Goal: Task Accomplishment & Management: Use online tool/utility

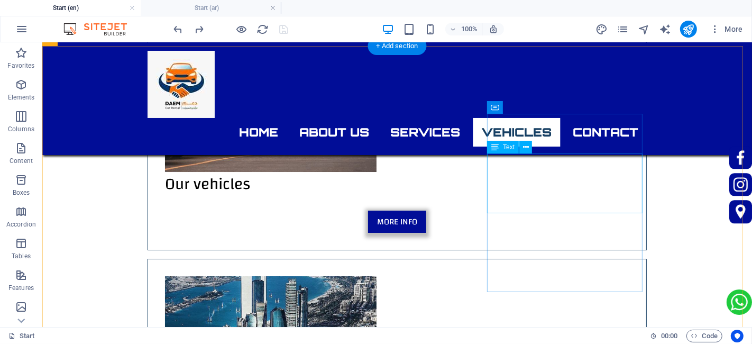
scroll to position [3202, 0]
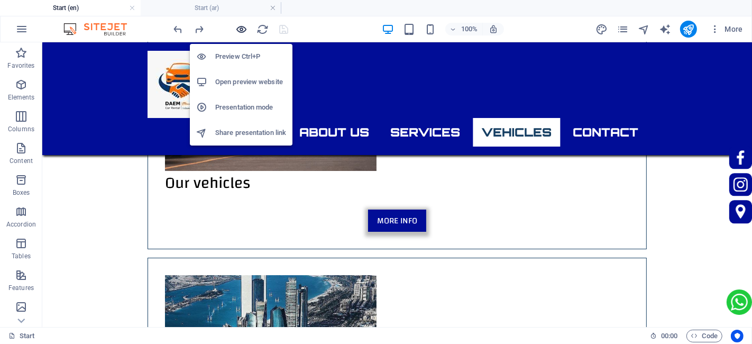
click at [242, 26] on icon "button" at bounding box center [242, 29] width 12 height 12
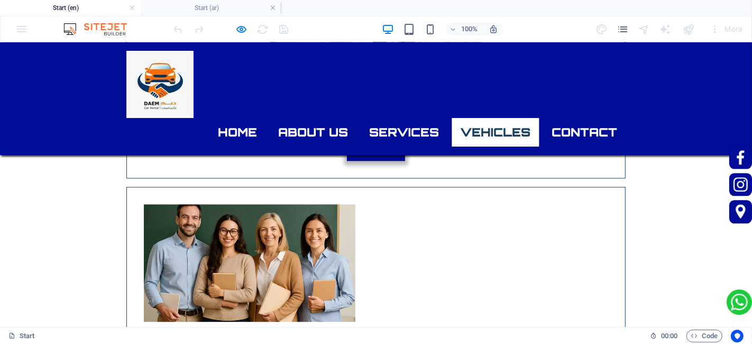
scroll to position [2227, 0]
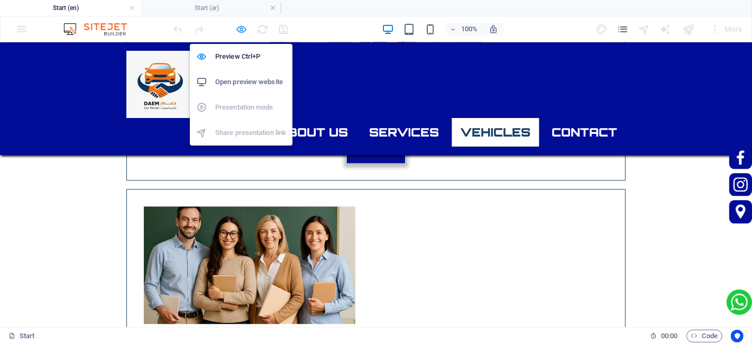
click at [245, 25] on icon "button" at bounding box center [242, 29] width 12 height 12
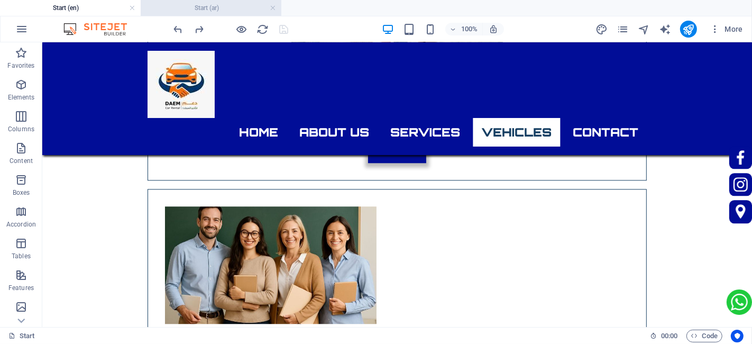
click at [233, 13] on h4 "Start (ar)" at bounding box center [211, 8] width 141 height 12
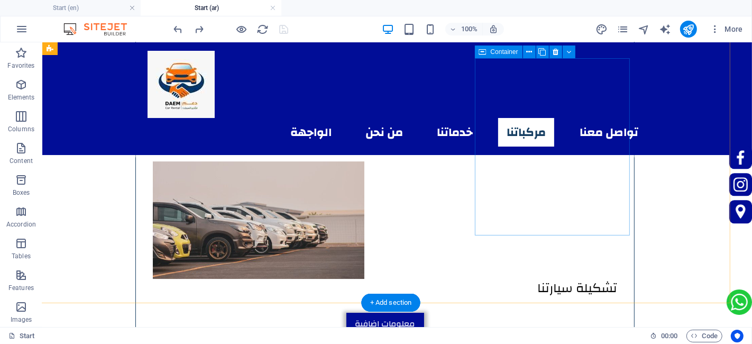
scroll to position [2935, 12]
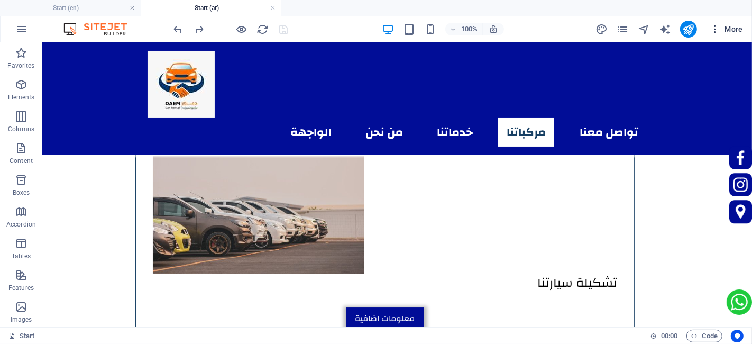
click at [727, 26] on span "More" at bounding box center [725, 29] width 33 height 11
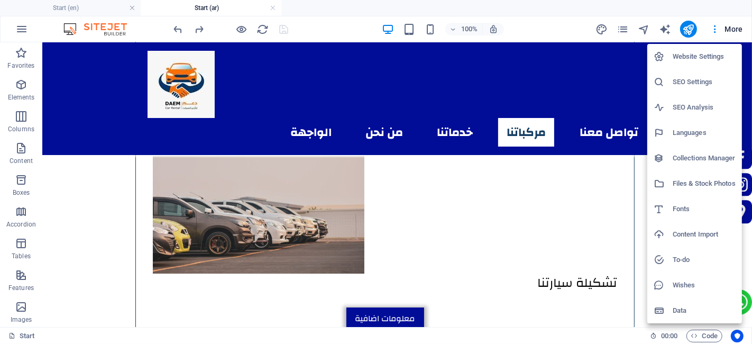
click at [699, 211] on h6 "Fonts" at bounding box center [703, 208] width 63 height 13
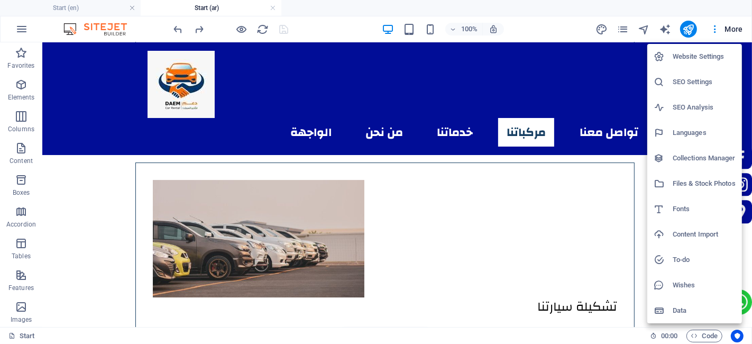
select select "popularity"
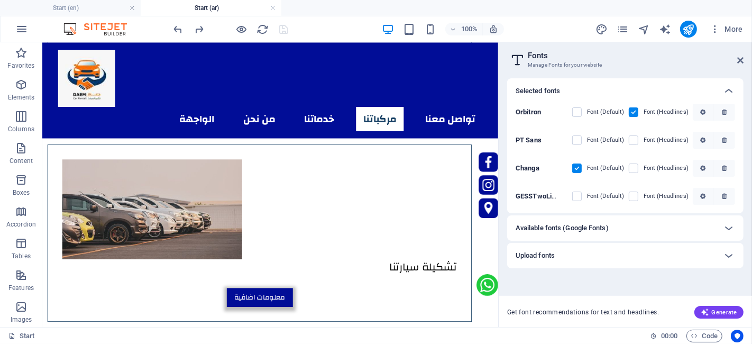
scroll to position [2917, 12]
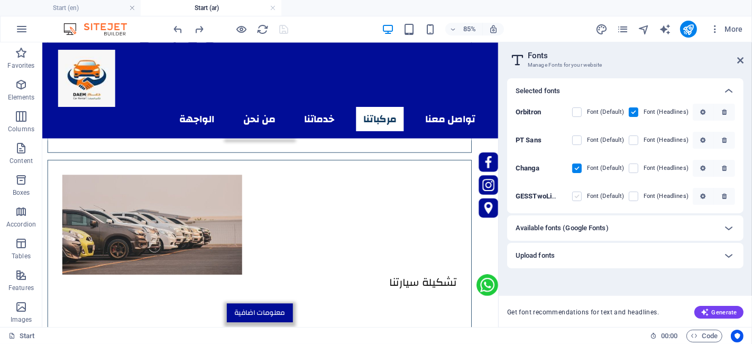
drag, startPoint x: 578, startPoint y: 192, endPoint x: 416, endPoint y: 199, distance: 161.9
click at [578, 192] on label at bounding box center [577, 196] width 10 height 10
click at [0, 0] on FYKGb_aRuCHhdEHwaxuJeA "checkbox" at bounding box center [0, 0] width 0 height 0
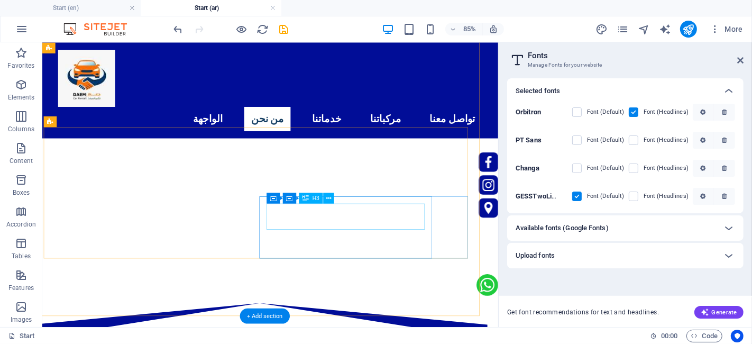
scroll to position [374, 12]
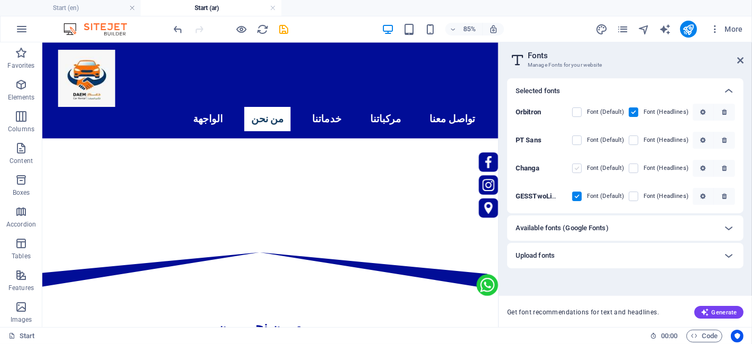
click at [581, 166] on label at bounding box center [577, 168] width 10 height 10
click at [0, 0] on input "checkbox" at bounding box center [0, 0] width 0 height 0
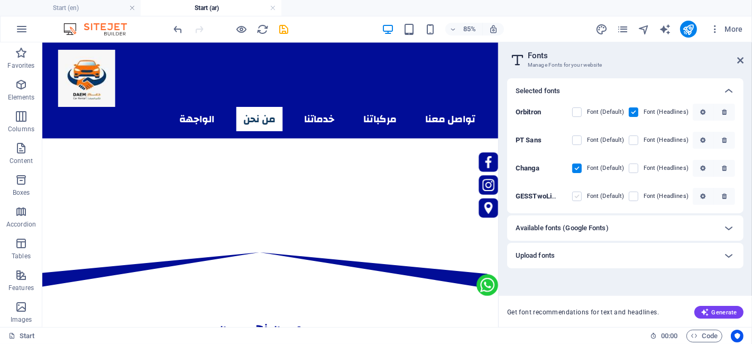
click at [581, 198] on label at bounding box center [577, 196] width 10 height 10
click at [0, 0] on FYKGb_aRuCHhdEHwaxuJeA "checkbox" at bounding box center [0, 0] width 0 height 0
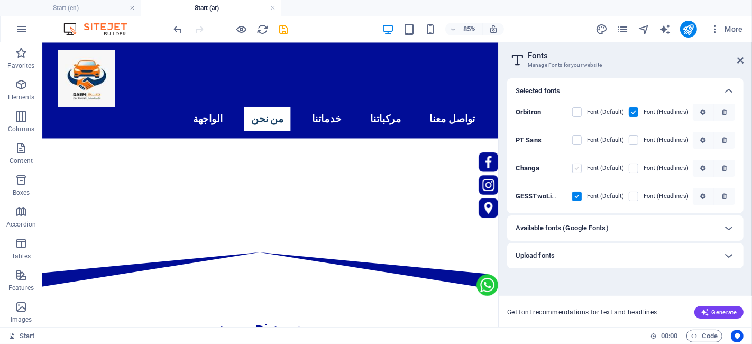
click at [575, 166] on label at bounding box center [577, 168] width 10 height 10
click at [0, 0] on input "checkbox" at bounding box center [0, 0] width 0 height 0
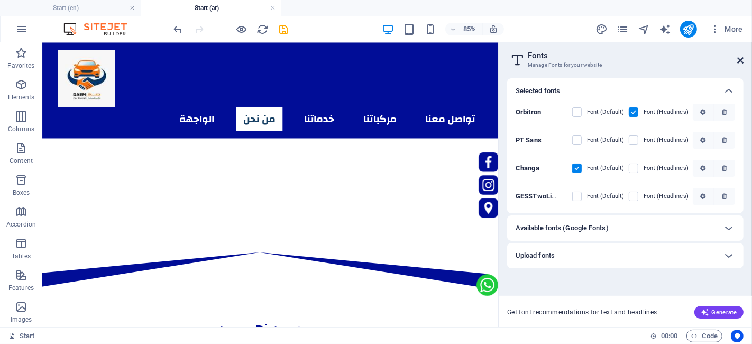
click at [740, 59] on icon at bounding box center [740, 60] width 6 height 8
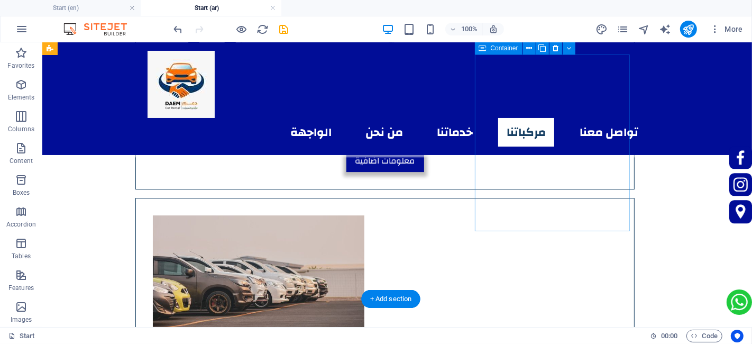
scroll to position [2943, 12]
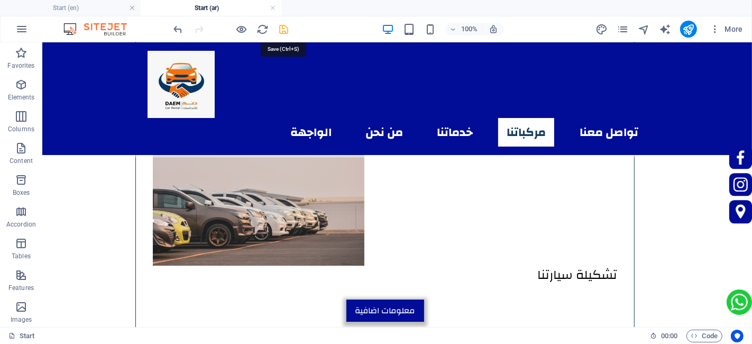
click at [279, 33] on icon "save" at bounding box center [284, 29] width 12 height 12
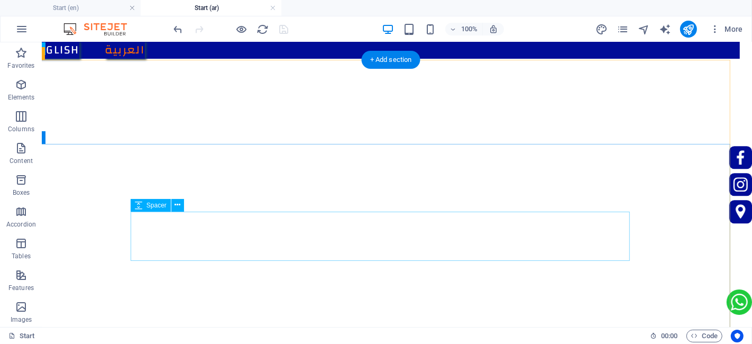
scroll to position [0, 12]
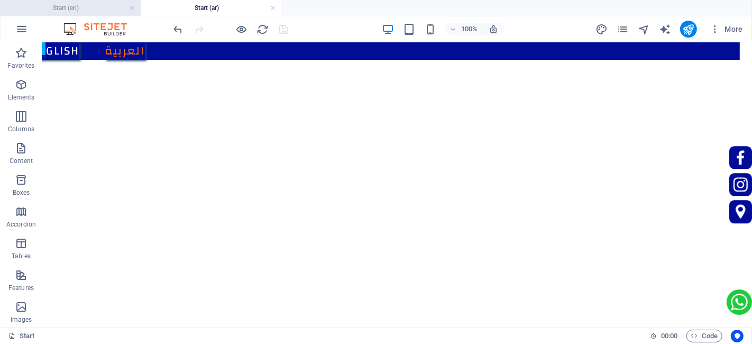
click at [87, 13] on h4 "Start (en)" at bounding box center [70, 8] width 141 height 12
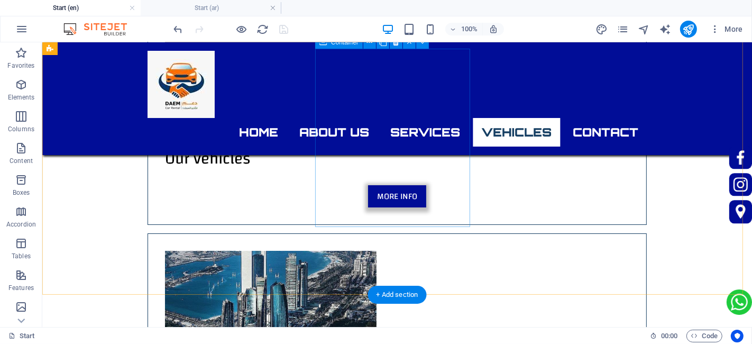
scroll to position [3267, 0]
